Goal: Task Accomplishment & Management: Use online tool/utility

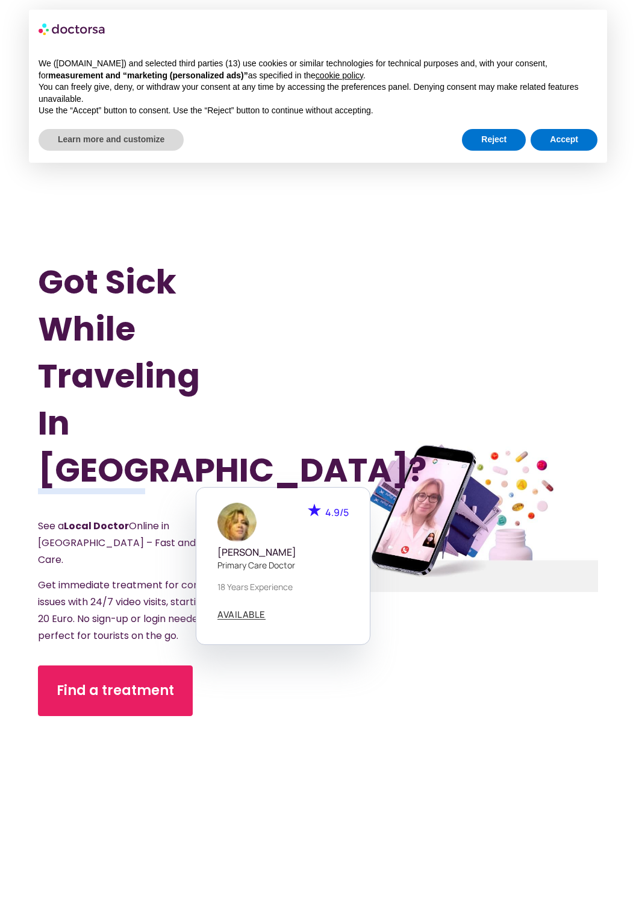
click at [120, 771] on div "Find a treatment" at bounding box center [157, 720] width 238 height 110
click at [286, 749] on div "Got Sick While Traveling In [GEOGRAPHIC_DATA]? See a Local Doctor Online in [GE…" at bounding box center [178, 517] width 280 height 918
click at [24, 647] on section "Got Sick While Traveling In [GEOGRAPHIC_DATA]? See a Local Doctor Online in [GE…" at bounding box center [318, 517] width 636 height 918
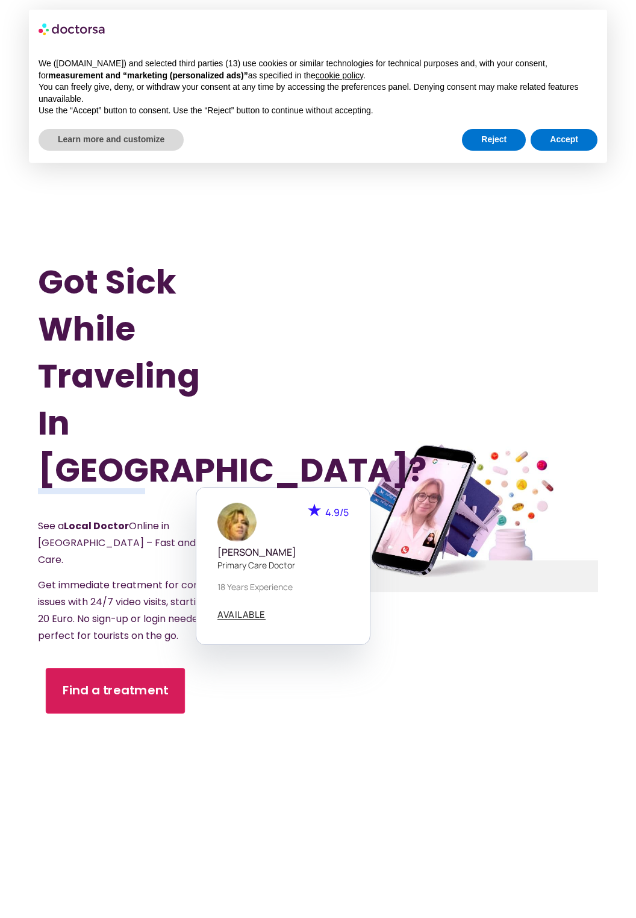
click at [85, 684] on span "Find a treatment" at bounding box center [116, 690] width 106 height 17
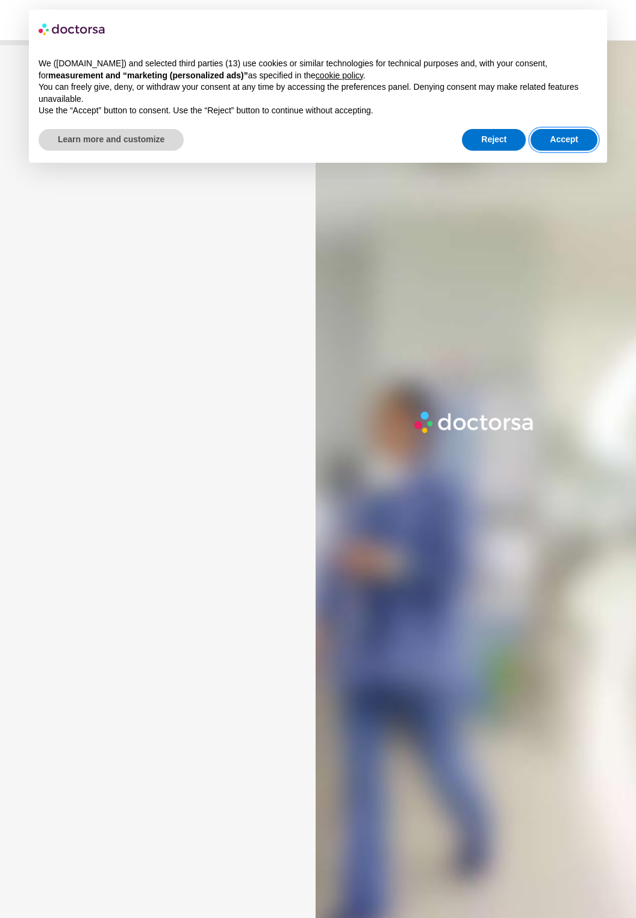
click at [571, 138] on button "Accept" at bounding box center [564, 140] width 67 height 22
